Goal: Information Seeking & Learning: Learn about a topic

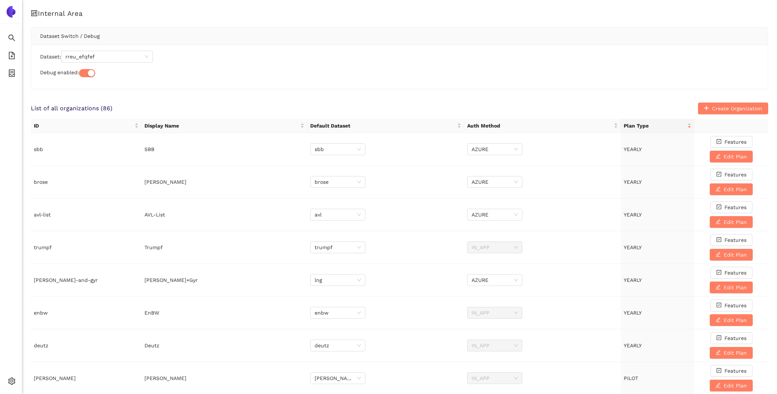
scroll to position [402, 0]
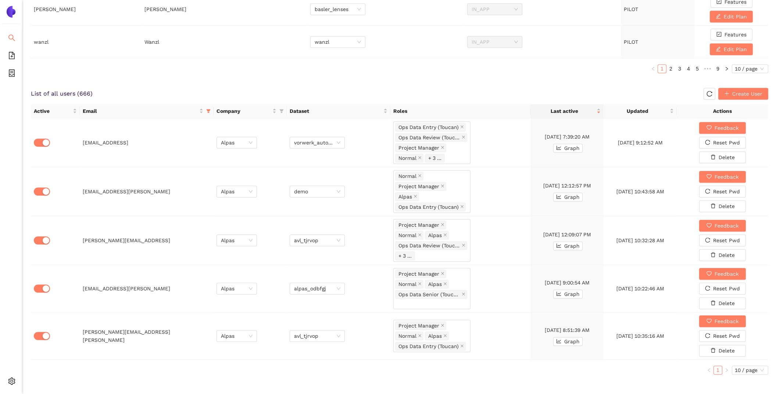
click at [15, 34] on icon "search" at bounding box center [11, 37] width 7 height 7
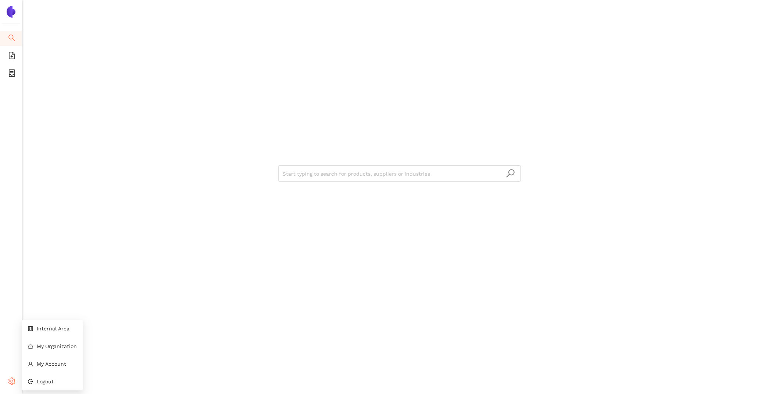
click at [13, 378] on icon "setting" at bounding box center [11, 381] width 7 height 7
click at [32, 331] on icon "control" at bounding box center [30, 329] width 5 height 5
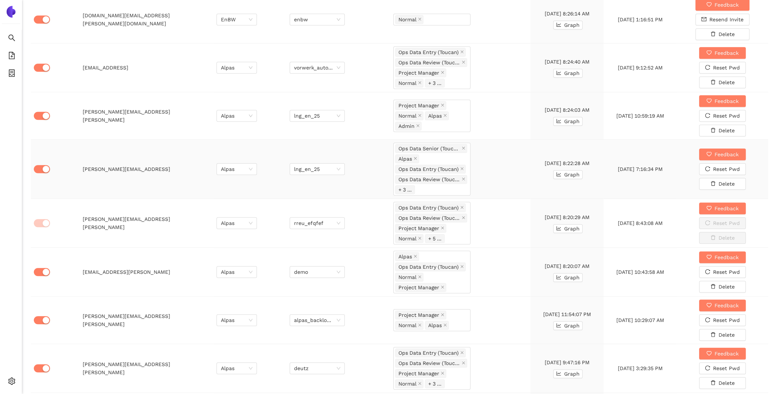
scroll to position [582, 0]
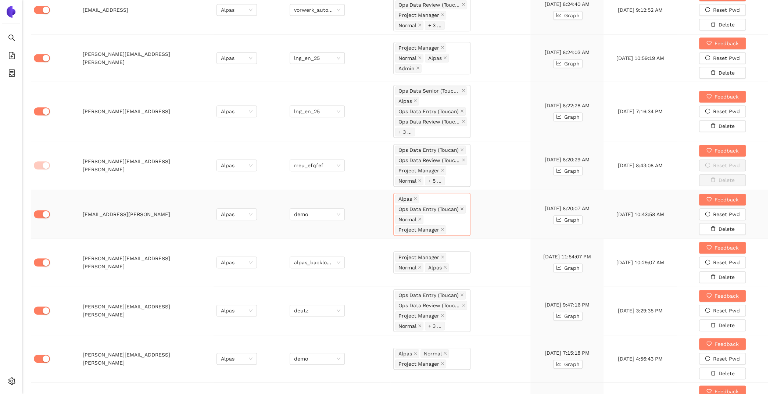
click at [463, 207] on icon "close" at bounding box center [462, 208] width 3 height 3
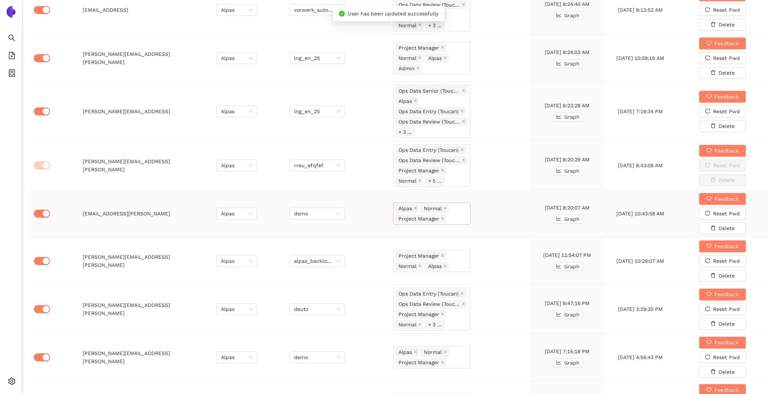
click at [463, 204] on div "Alpas Normal Project Manager" at bounding box center [432, 214] width 77 height 22
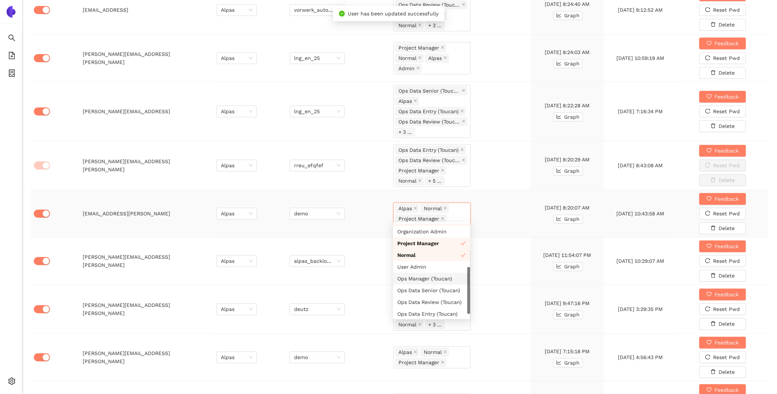
scroll to position [21, 0]
click at [430, 302] on div "Ops Data Review (Toucan)" at bounding box center [432, 302] width 68 height 8
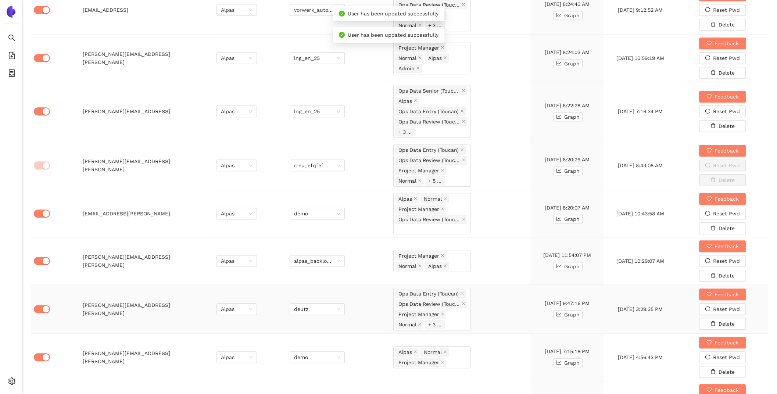
click at [505, 291] on td "Ops Data Entry (Toucan) Ops Data Review (Toucan) Project Manager Normal + 3 ..." at bounding box center [461, 309] width 140 height 49
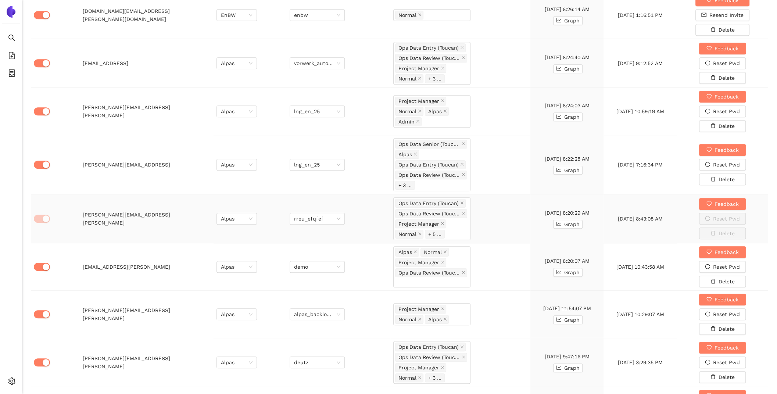
scroll to position [475, 0]
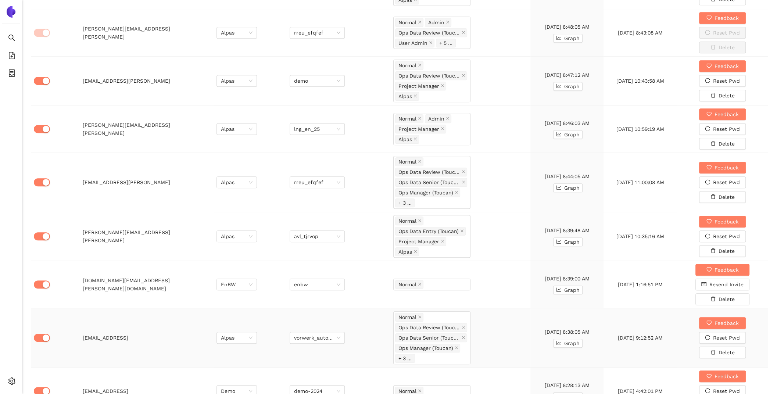
scroll to position [544, 0]
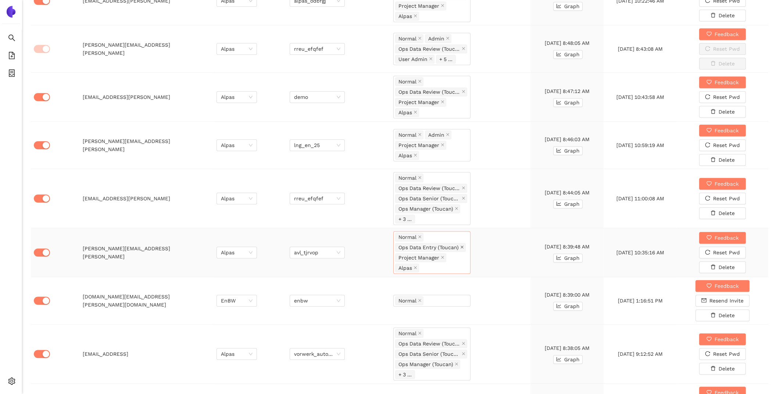
click at [463, 245] on icon "close" at bounding box center [462, 247] width 4 height 4
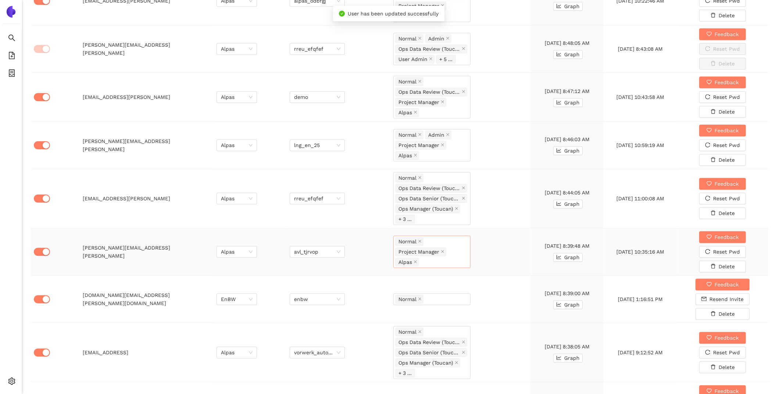
click at [463, 241] on div "Normal Project Manager Alpas" at bounding box center [432, 251] width 74 height 31
click at [438, 356] on div "Ops Data Senior (Toucan)" at bounding box center [432, 355] width 68 height 8
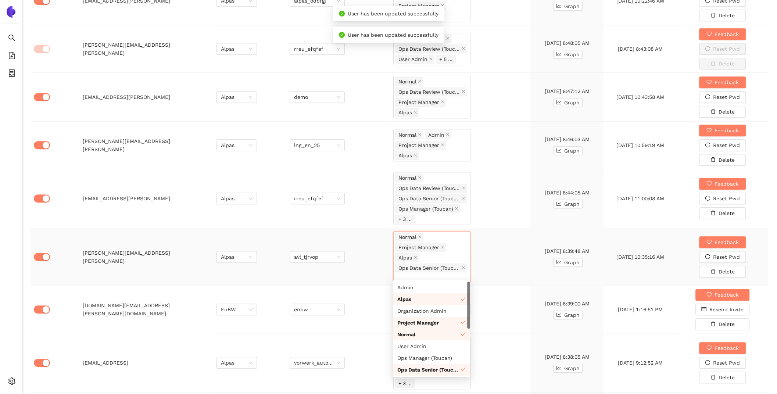
click at [510, 257] on td "Normal Project Manager Alpas Ops Data Senior (Toucan)" at bounding box center [461, 257] width 140 height 58
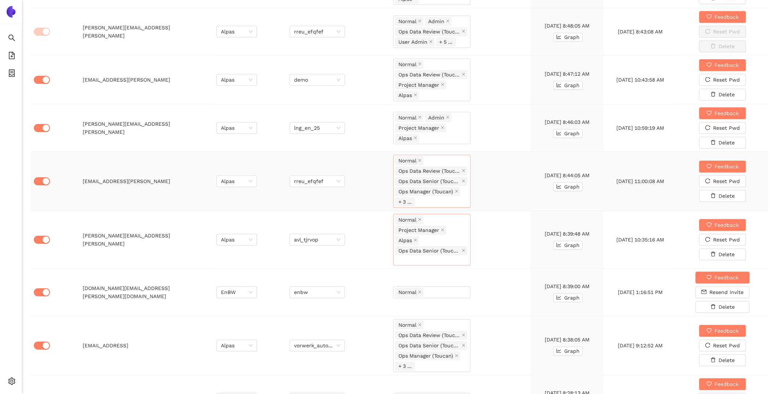
scroll to position [560, 0]
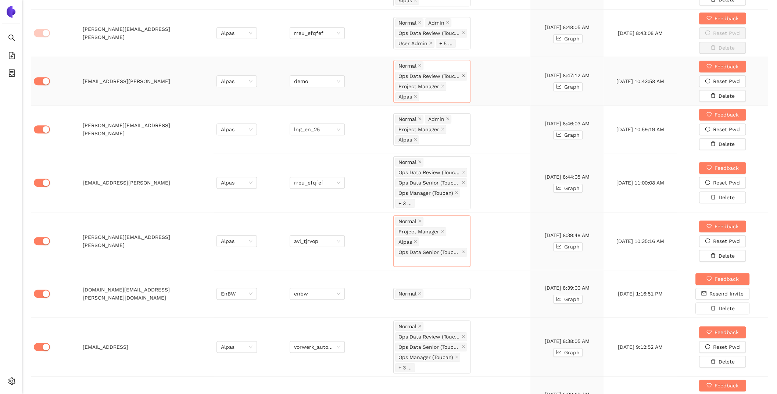
click at [463, 74] on icon "close" at bounding box center [464, 76] width 4 height 4
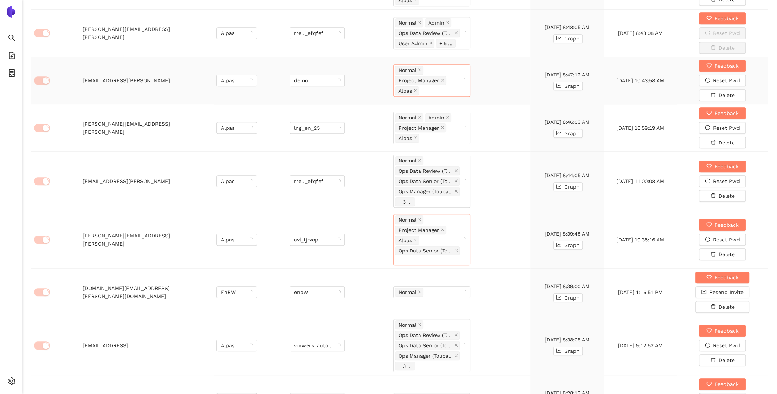
click at [463, 73] on div "Normal Project Manager Alpas" at bounding box center [432, 80] width 77 height 32
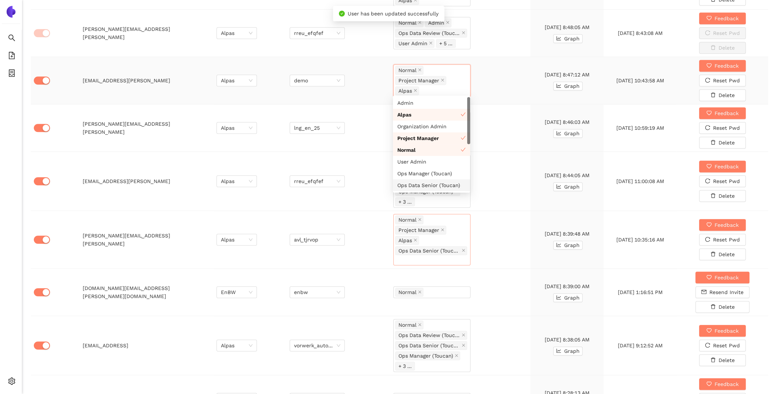
click at [432, 185] on div "Ops Data Senior (Toucan)" at bounding box center [432, 185] width 68 height 8
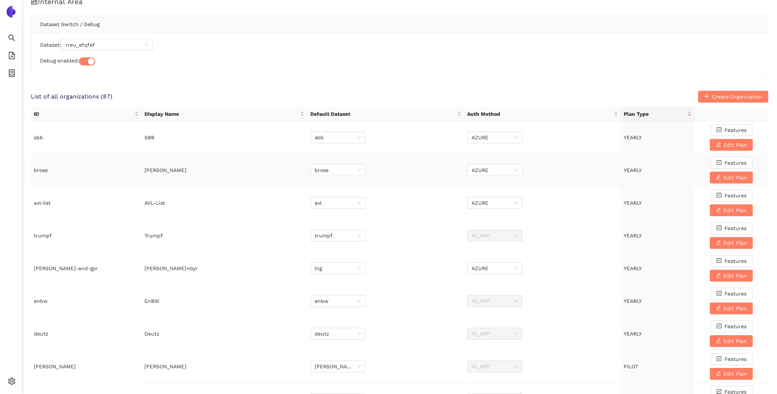
scroll to position [0, 0]
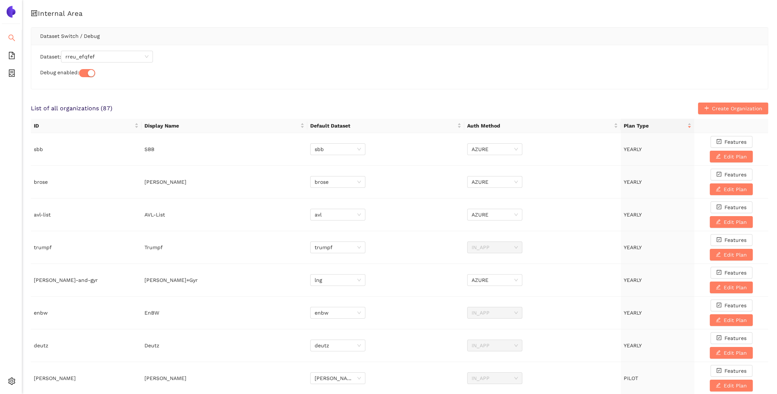
click at [8, 35] on icon "search" at bounding box center [11, 38] width 7 height 7
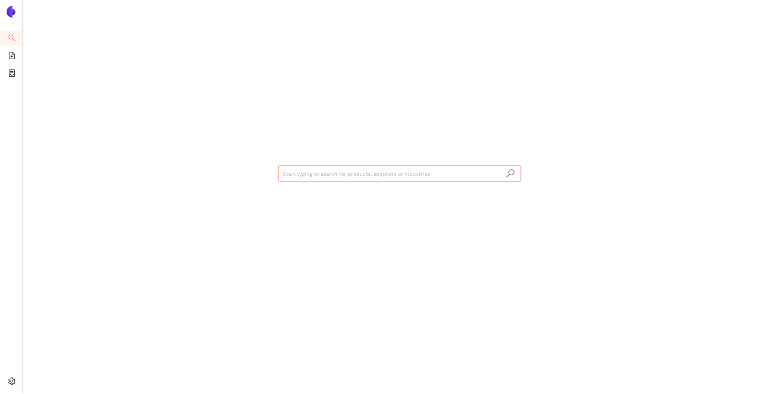
click at [348, 162] on div "Start typing to search for products, suppliers or industries" at bounding box center [399, 173] width 441 height 346
click at [350, 180] on input "search" at bounding box center [400, 174] width 234 height 16
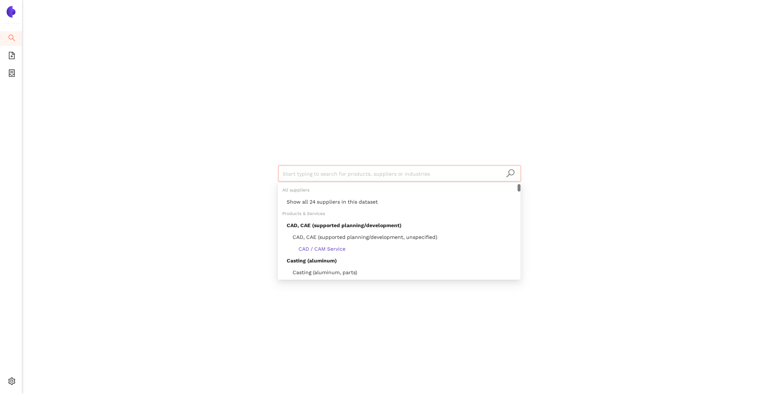
click at [363, 199] on div "Show all 24 suppliers in this dataset" at bounding box center [401, 202] width 229 height 8
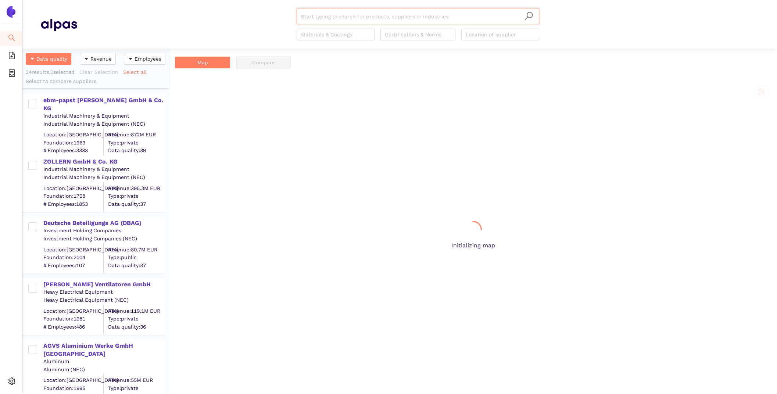
scroll to position [346, 147]
click at [118, 96] on div "ebm-papst Mulfingen GmbH & Co. KG" at bounding box center [103, 104] width 121 height 17
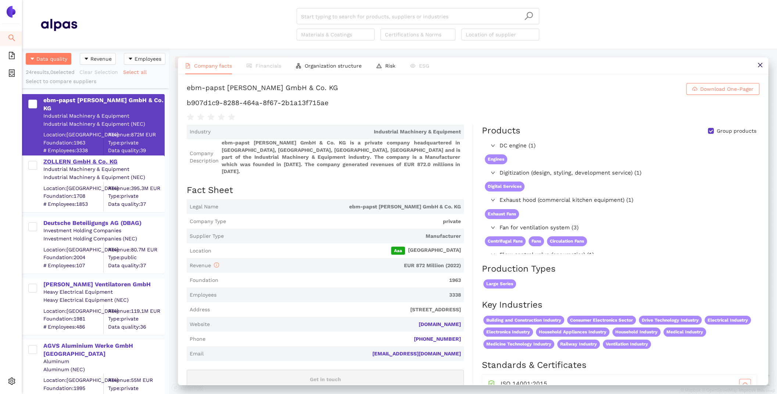
click at [99, 164] on div "ZOLLERN GmbH & Co. KG" at bounding box center [103, 162] width 121 height 8
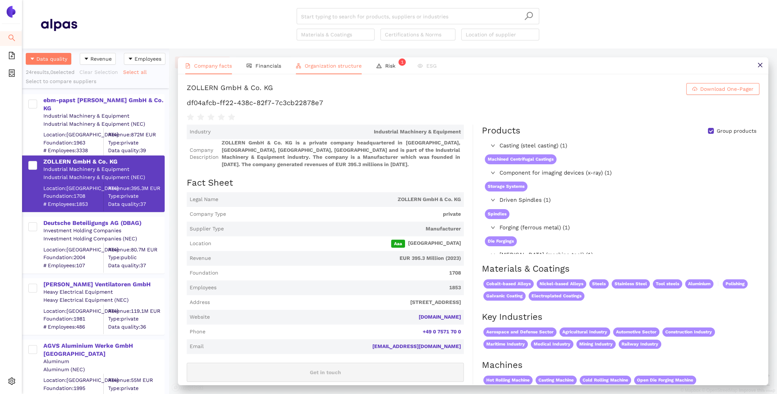
click at [331, 66] on span "Organization structure" at bounding box center [333, 66] width 57 height 6
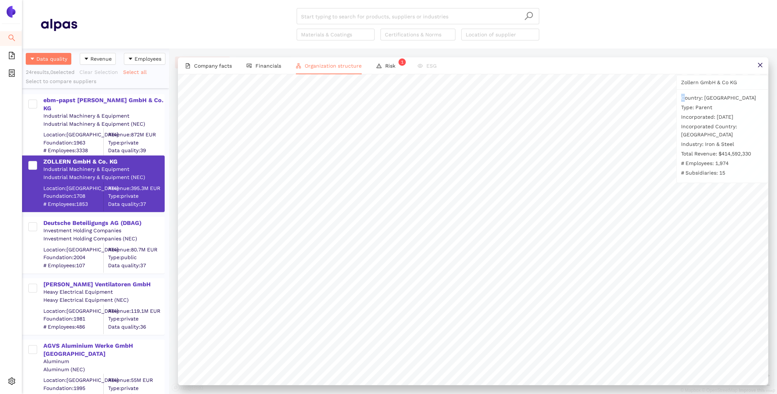
click at [683, 100] on p "Country: Germany" at bounding box center [722, 98] width 82 height 8
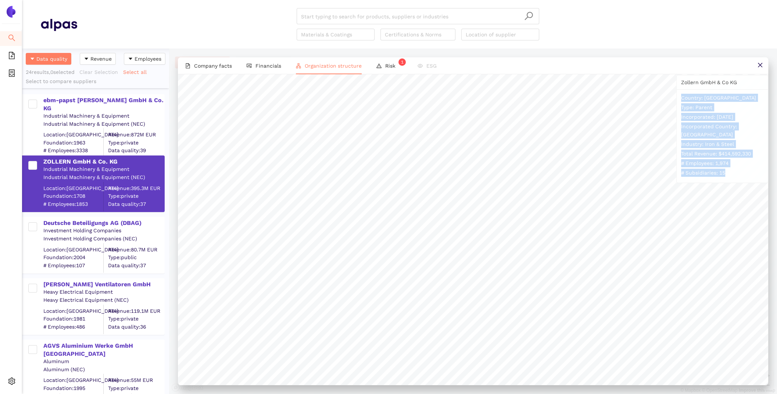
drag, startPoint x: 679, startPoint y: 96, endPoint x: 742, endPoint y: 168, distance: 95.4
click at [742, 168] on div "Country: Germany Type: Parent Incorporated: Jun 20, 1989 Incorporated Country: …" at bounding box center [722, 135] width 91 height 93
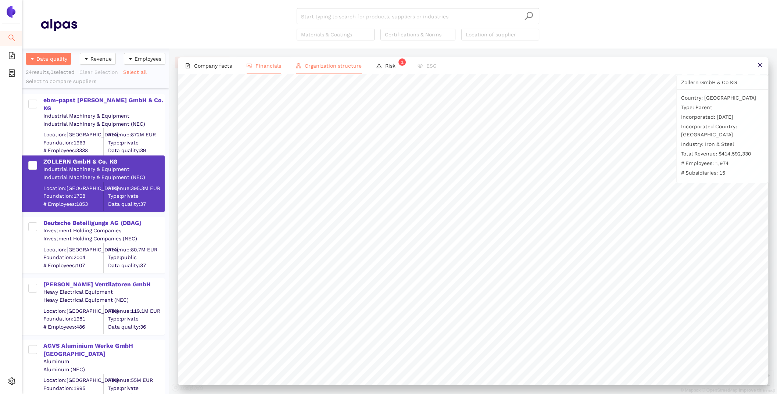
click at [251, 61] on li "Financials" at bounding box center [263, 65] width 49 height 17
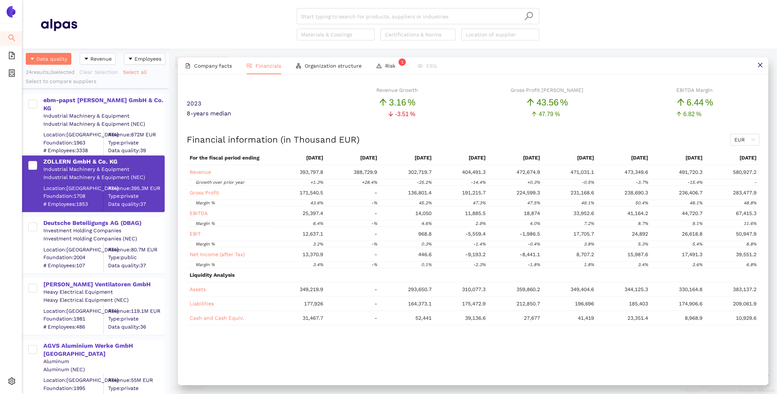
click at [356, 50] on div "Company facts Financials Organization structure Risk 1 ESG 2023 Revenue Growth …" at bounding box center [473, 222] width 608 height 346
click at [356, 65] on span "Organization structure" at bounding box center [333, 66] width 57 height 6
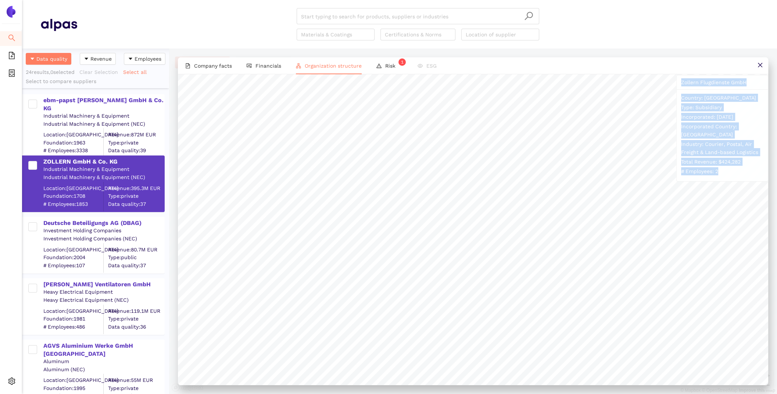
click at [668, 167] on div "Zollern Flugdienste GmbH Country: Germany Type: Subsidiary Incorporated: Jan 4,…" at bounding box center [473, 238] width 591 height 328
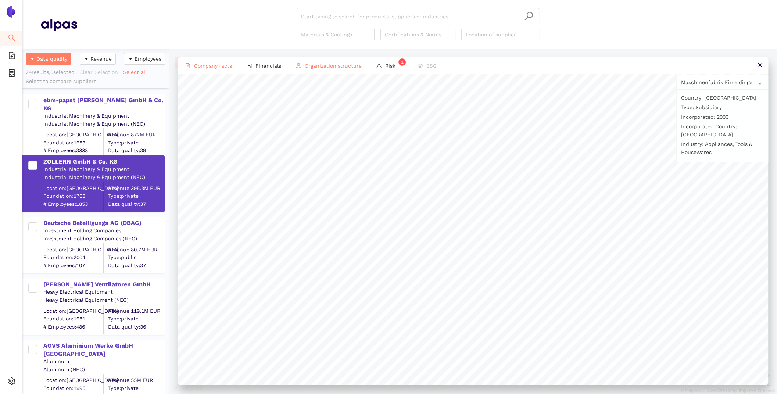
click at [204, 64] on span "Company facts" at bounding box center [213, 66] width 38 height 6
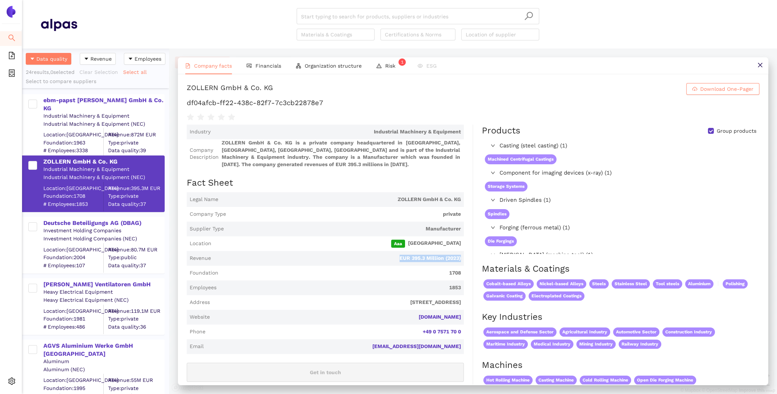
drag, startPoint x: 455, startPoint y: 258, endPoint x: 307, endPoint y: 257, distance: 147.8
click at [412, 286] on span "1853" at bounding box center [341, 287] width 242 height 7
click at [282, 58] on li "Financials" at bounding box center [263, 65] width 49 height 17
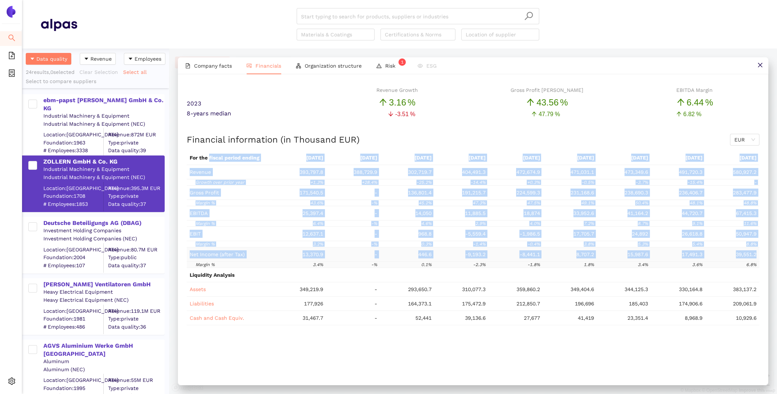
drag, startPoint x: 209, startPoint y: 157, endPoint x: 244, endPoint y: 256, distance: 105.6
click at [245, 257] on tbody "For the fiscal period ending 2023-12-31 2022-12-31 2021-12-31 2020-12-31 2019-1…" at bounding box center [473, 238] width 573 height 175
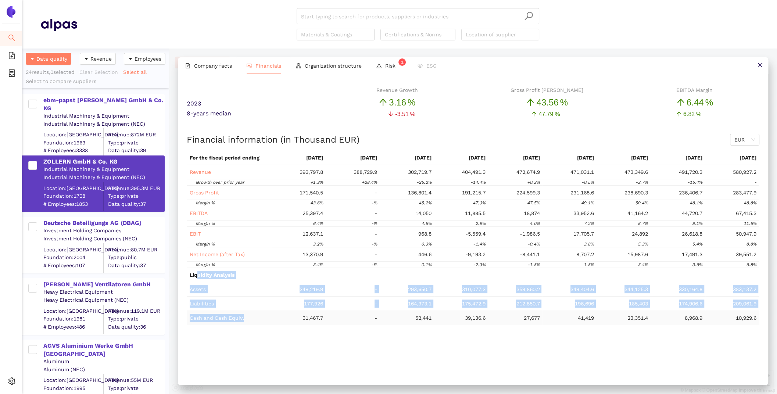
drag, startPoint x: 197, startPoint y: 273, endPoint x: 258, endPoint y: 321, distance: 76.7
click at [258, 321] on tbody "For the fiscal period ending 2023-12-31 2022-12-31 2021-12-31 2020-12-31 2019-1…" at bounding box center [473, 238] width 573 height 175
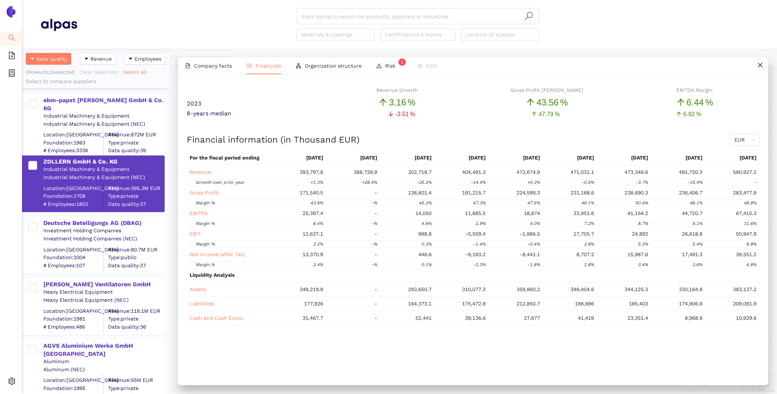
click at [280, 363] on div "2023 Revenue Growth 3 .16 % Gross Profit Margin 43 .56 % EBITDA Margin 6 .44 % …" at bounding box center [473, 229] width 591 height 310
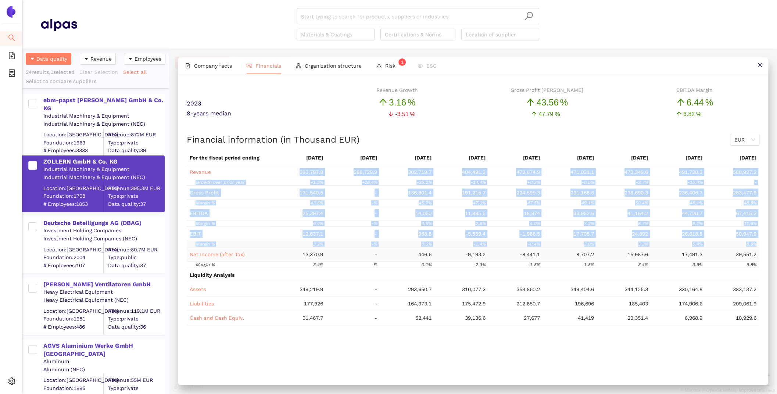
drag, startPoint x: 232, startPoint y: 170, endPoint x: 234, endPoint y: 246, distance: 76.1
click at [234, 246] on tbody "For the fiscal period ending 2023-12-31 2022-12-31 2021-12-31 2020-12-31 2019-1…" at bounding box center [473, 238] width 573 height 175
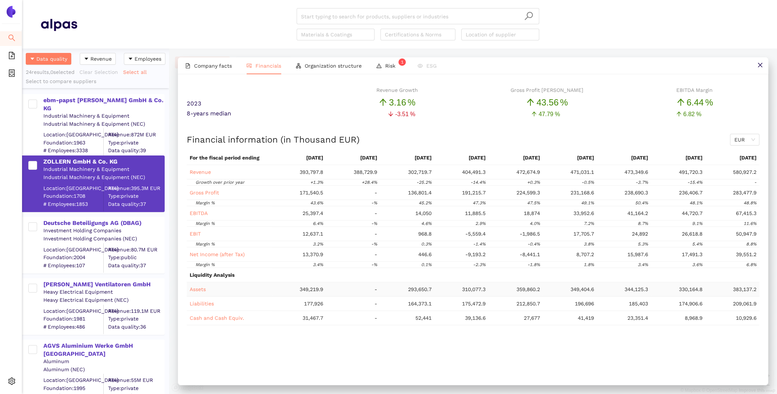
click at [258, 289] on div "Assets" at bounding box center [229, 289] width 79 height 8
click at [9, 378] on icon "setting" at bounding box center [11, 381] width 7 height 7
click at [48, 331] on span "Internal Area" at bounding box center [53, 329] width 33 height 6
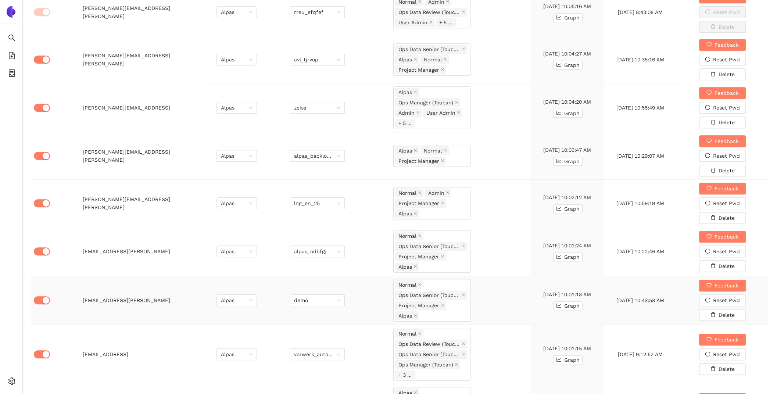
scroll to position [536, 0]
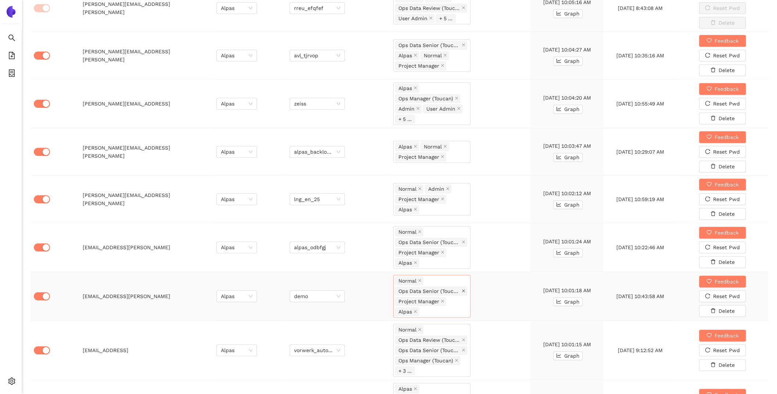
click at [463, 289] on icon "close" at bounding box center [464, 291] width 4 height 4
click at [463, 287] on div "Normal Project Manager Alpas" at bounding box center [432, 295] width 74 height 31
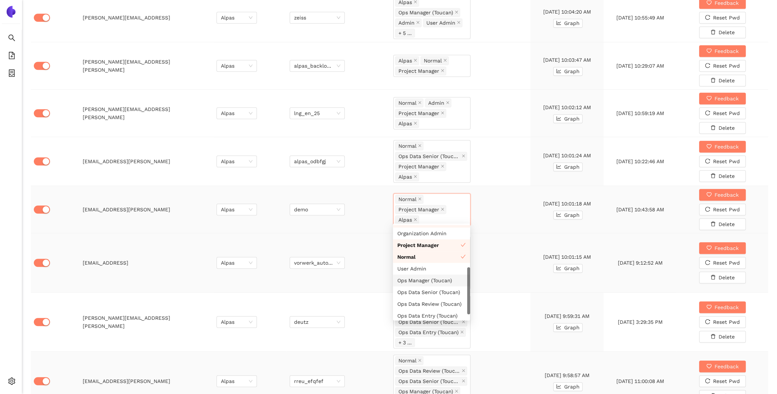
scroll to position [622, 0]
click at [440, 299] on div "Ops Data Review (Toucan)" at bounding box center [431, 305] width 77 height 12
